Goal: Find contact information: Find contact information

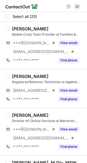
click at [77, 6] on span at bounding box center [77, 6] width 4 height 4
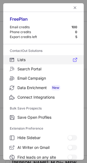
scroll to position [63, 0]
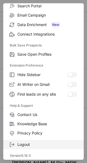
click at [24, 142] on label "Logout" at bounding box center [43, 144] width 81 height 9
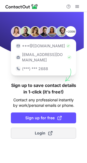
click at [35, 131] on span "Login" at bounding box center [44, 133] width 18 height 5
click at [41, 131] on span "Login" at bounding box center [44, 133] width 18 height 5
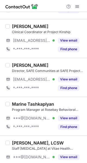
scroll to position [735, 0]
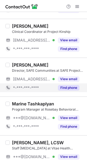
click at [71, 88] on button "Find phone" at bounding box center [69, 87] width 22 height 5
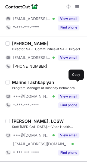
scroll to position [758, 0]
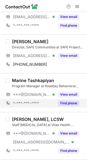
click at [67, 101] on button "Find phone" at bounding box center [69, 103] width 22 height 5
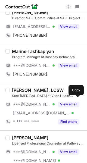
scroll to position [788, 0]
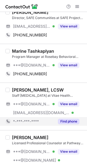
click at [68, 120] on button "Find phone" at bounding box center [69, 121] width 22 height 5
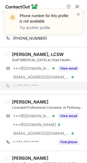
scroll to position [831, 0]
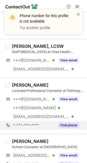
click at [67, 130] on div "Hayden Strong Licensed Professional Counselor at Pathways Addiction & Recovery …" at bounding box center [43, 106] width 87 height 56
click at [68, 127] on div "Find phone" at bounding box center [67, 125] width 25 height 9
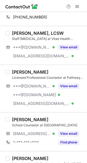
scroll to position [863, 0]
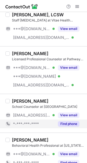
click at [70, 125] on div "Find phone" at bounding box center [67, 124] width 25 height 9
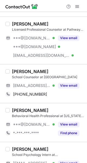
scroll to position [894, 0]
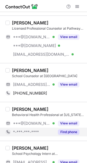
click at [69, 130] on button "Find phone" at bounding box center [69, 132] width 22 height 5
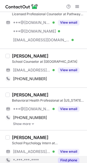
click at [66, 158] on button "Find phone" at bounding box center [69, 160] width 22 height 5
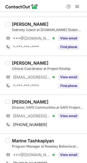
scroll to position [698, 0]
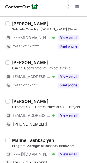
drag, startPoint x: 46, startPoint y: 98, endPoint x: 12, endPoint y: 97, distance: 33.5
click at [12, 99] on div "[PERSON_NAME]" at bounding box center [48, 101] width 72 height 5
copy div "[PERSON_NAME]"
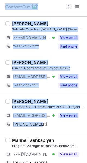
drag, startPoint x: 68, startPoint y: 120, endPoint x: 168, endPoint y: 104, distance: 101.8
click at [87, 104] on html "Select all (25) Vivianna Castro Rodriguez Mobile Crisis Team Provider at Famili…" at bounding box center [43, 81] width 87 height 163
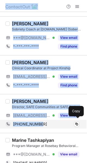
click at [70, 127] on div "+14259489991 Copy" at bounding box center [42, 124] width 74 height 9
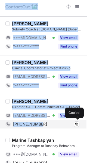
click at [70, 127] on div "+14259489991 Copied!" at bounding box center [42, 124] width 74 height 9
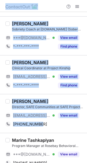
click at [69, 130] on div "Rachel Bowling Director, SAFE Communities at SAFE Project (Stop the Addiction F…" at bounding box center [43, 113] width 87 height 39
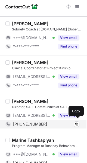
click at [52, 123] on div "+14259489991" at bounding box center [46, 124] width 66 height 5
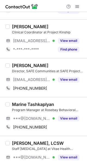
scroll to position [748, 0]
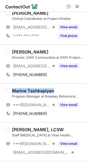
drag, startPoint x: 57, startPoint y: 87, endPoint x: 12, endPoint y: 84, distance: 45.4
click at [12, 84] on div "Marine Tashkaplyan Program Manager at Rosebay Behavioral Health ***@gmail.com V…" at bounding box center [43, 103] width 87 height 39
copy div "Marine Tashkaplyan"
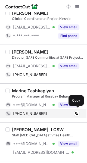
click at [54, 112] on div "+14158918000" at bounding box center [46, 113] width 66 height 5
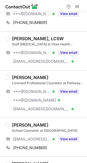
scroll to position [857, 0]
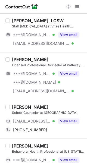
drag, startPoint x: 42, startPoint y: 103, endPoint x: 13, endPoint y: 101, distance: 28.9
click at [13, 101] on div "Tatiana Dorvil School Counselor at Cristo Rey Miami High School ***@cristoreymi…" at bounding box center [43, 119] width 87 height 39
copy div "[PERSON_NAME]"
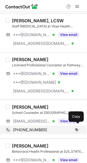
click at [58, 128] on div "+17542100712" at bounding box center [46, 130] width 66 height 5
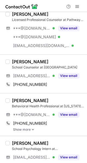
scroll to position [903, 0]
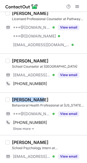
drag, startPoint x: 38, startPoint y: 97, endPoint x: 13, endPoint y: 93, distance: 25.9
click at [13, 93] on div "Ann Sattley Behavioral Health Professional at Indiana Health Centers, Inc. ***@…" at bounding box center [43, 114] width 87 height 43
copy div "[PERSON_NAME]"
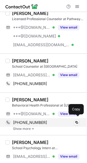
click at [61, 120] on div "+17656747221" at bounding box center [46, 122] width 66 height 5
